Goal: Task Accomplishment & Management: Complete application form

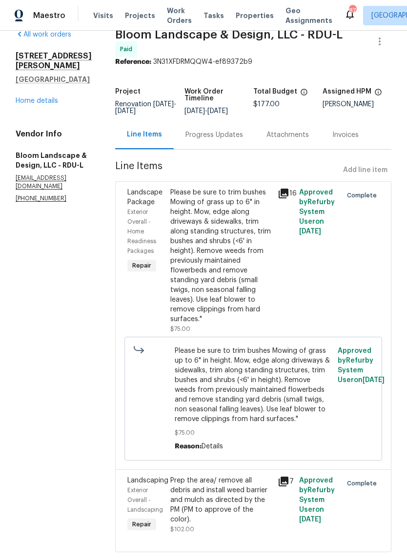
scroll to position [16, 0]
click at [51, 98] on link "Home details" at bounding box center [37, 101] width 42 height 7
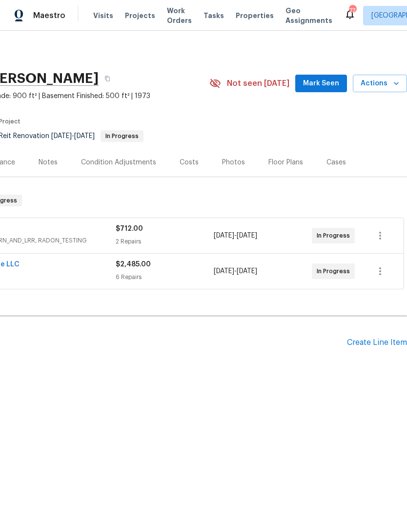
scroll to position [0, 144]
click at [378, 344] on div "Create Line Item" at bounding box center [377, 342] width 60 height 9
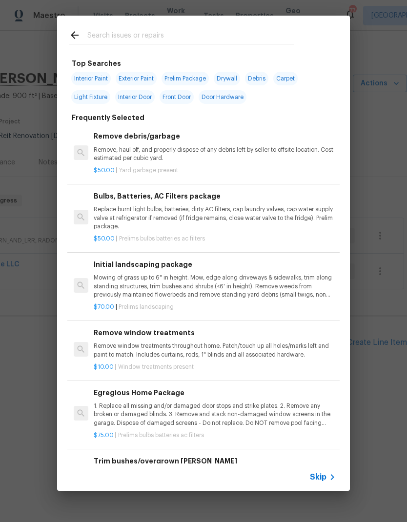
click at [326, 472] on icon at bounding box center [332, 477] width 12 height 12
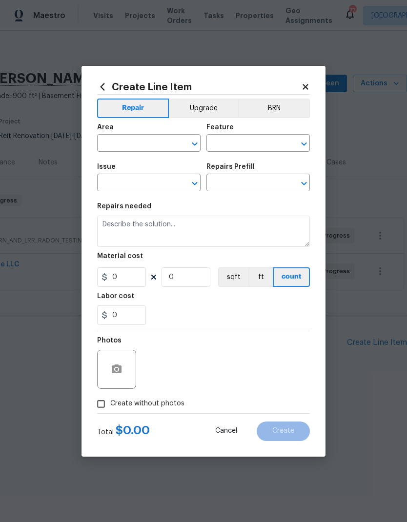
click at [165, 143] on input "text" at bounding box center [135, 144] width 76 height 15
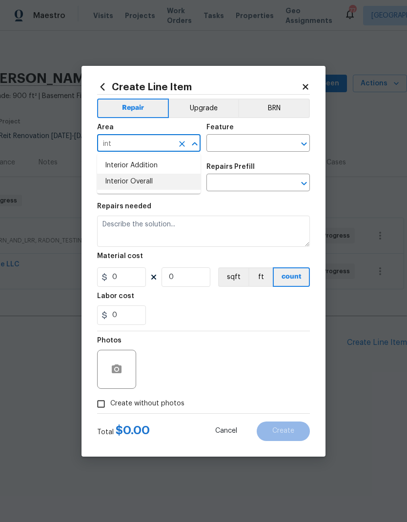
click at [155, 183] on li "Interior Overall" at bounding box center [148, 182] width 103 height 16
type input "Interior Overall"
click at [255, 143] on input "text" at bounding box center [244, 144] width 76 height 15
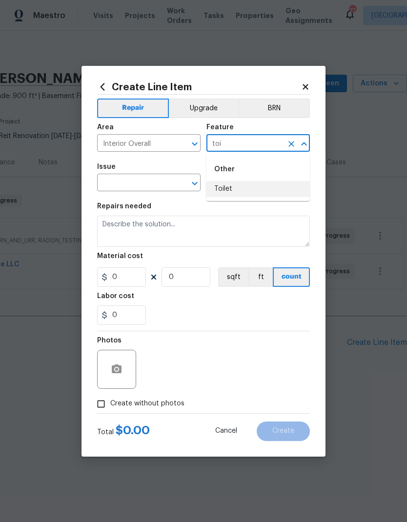
click at [233, 188] on li "Toilet" at bounding box center [257, 189] width 103 height 16
type input "Toilet"
click at [157, 185] on input "text" at bounding box center [135, 183] width 76 height 15
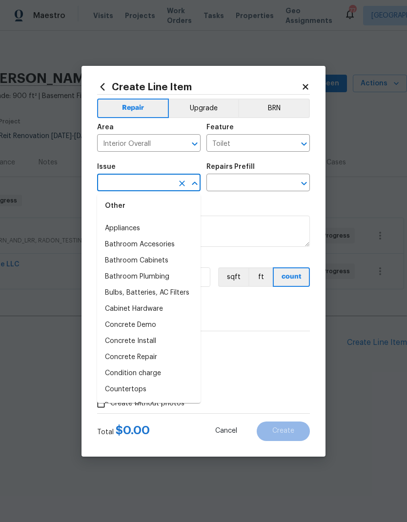
scroll to position [189, 0]
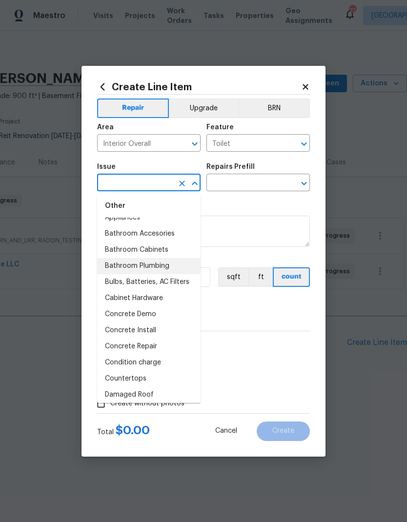
click at [159, 268] on li "Bathroom Plumbing" at bounding box center [148, 266] width 103 height 16
type input "Bathroom Plumbing"
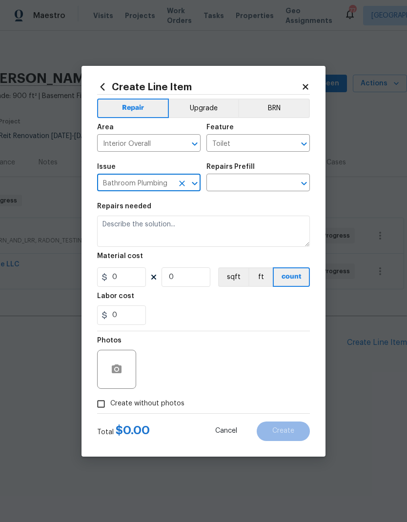
click at [266, 184] on input "text" at bounding box center [244, 183] width 76 height 15
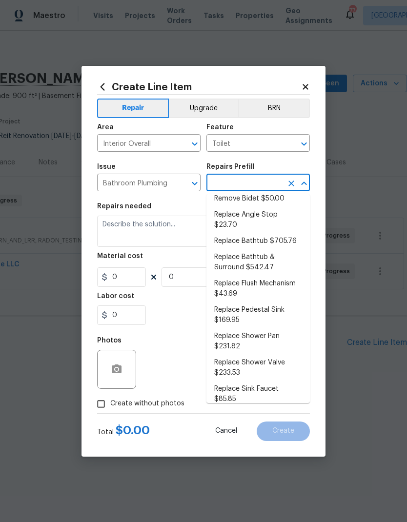
scroll to position [293, 0]
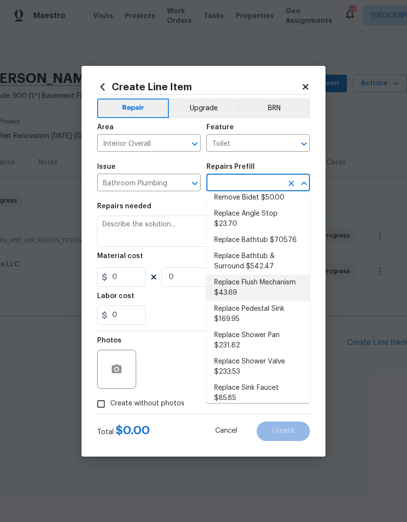
click at [289, 274] on li "Replace Flush Mechanism $43.69" at bounding box center [257, 287] width 103 height 26
type input "Replace Flush Mechanism $43.69"
type input "Plumbing"
type textarea "Remove and replace the toilet flush mechanism with new. Ensure that there are n…"
type input "1"
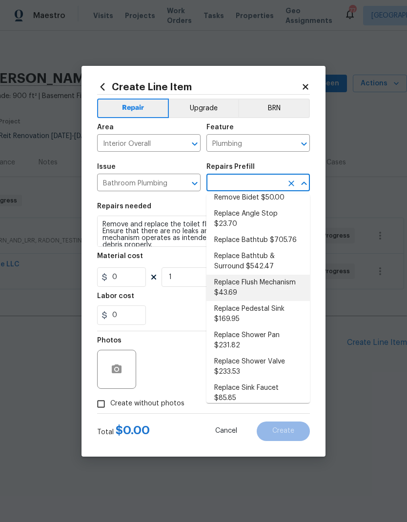
type input "Replace Flush Mechanism $43.69"
type input "43.69"
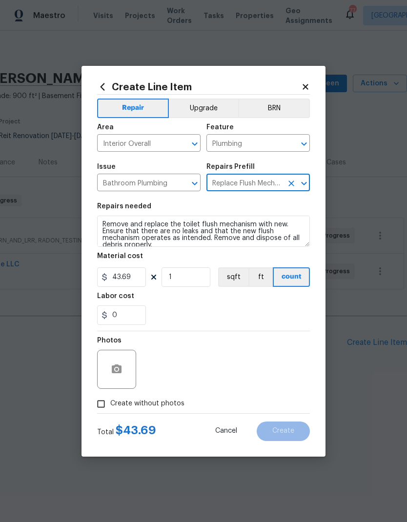
click at [275, 143] on input "Plumbing" at bounding box center [244, 144] width 76 height 15
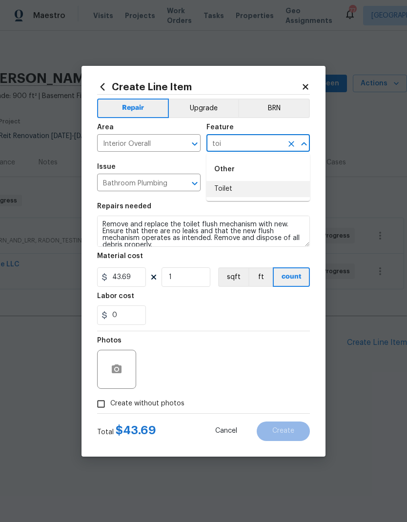
click at [229, 193] on li "Toilet" at bounding box center [257, 189] width 103 height 16
type input "Toilet"
click at [302, 184] on icon "Open" at bounding box center [303, 183] width 5 height 3
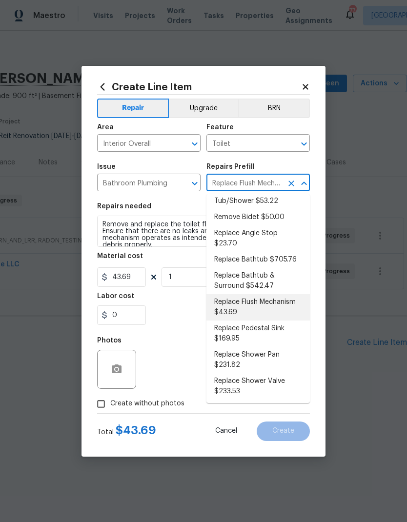
scroll to position [274, 0]
